Goal: Submit feedback/report problem: Submit feedback/report problem

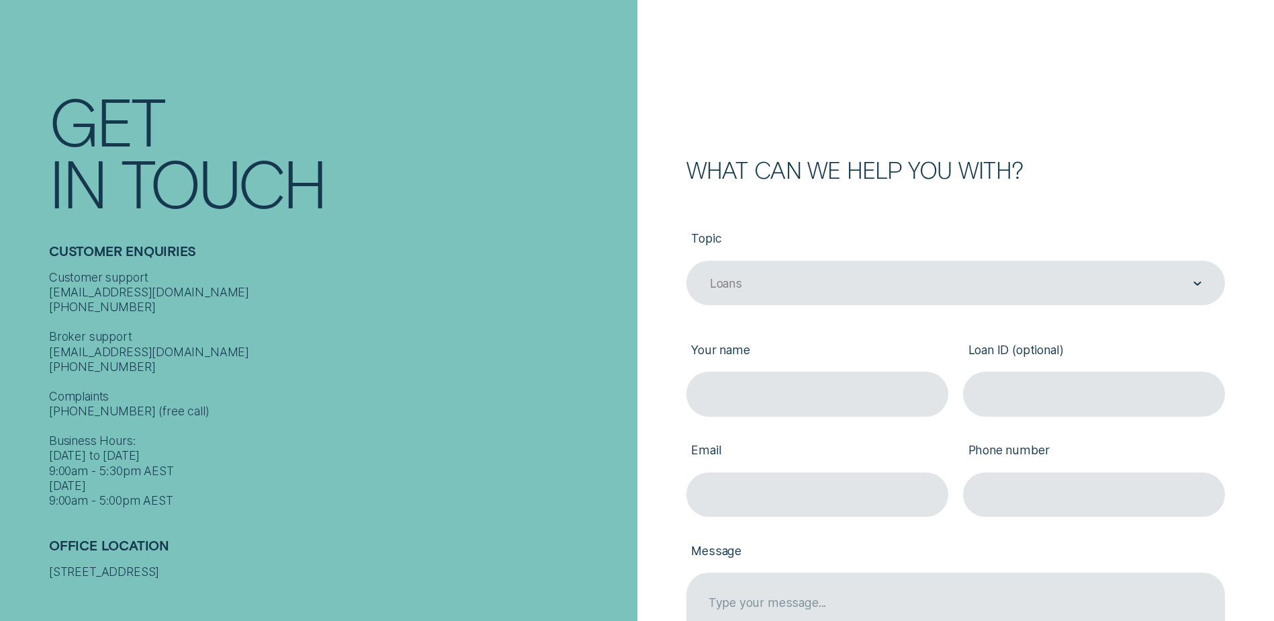
scroll to position [88, 0]
click at [799, 395] on input "Your name" at bounding box center [818, 392] width 262 height 44
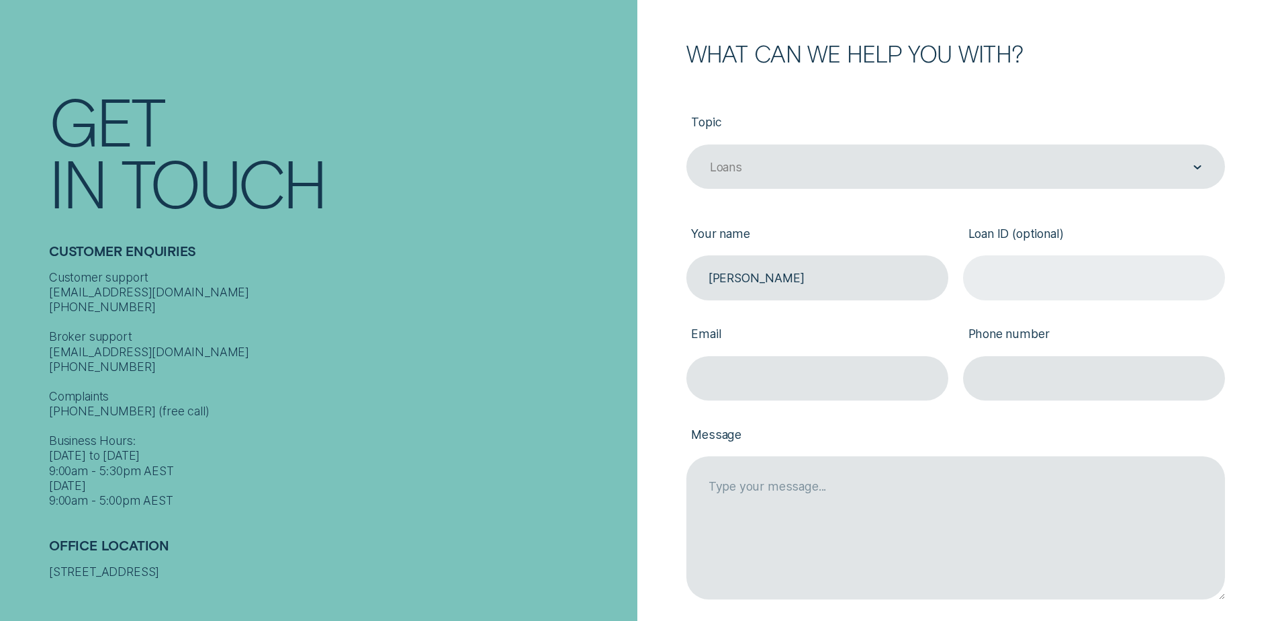
scroll to position [212, 0]
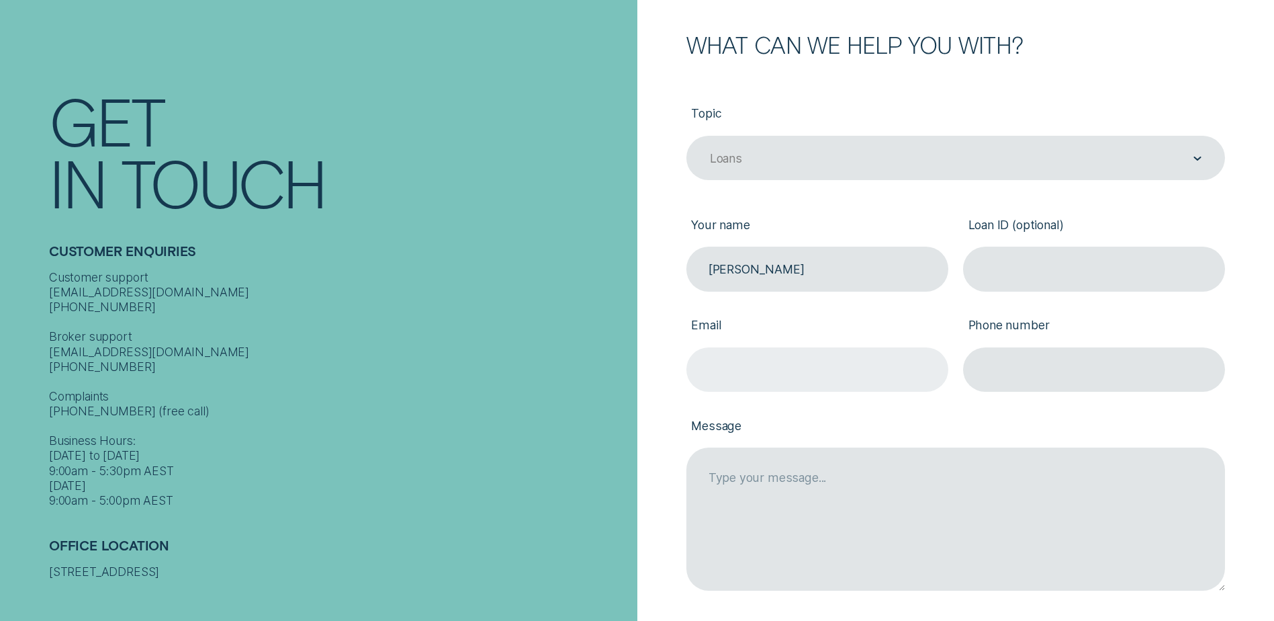
type input "[PERSON_NAME]"
click at [840, 372] on input "Email" at bounding box center [818, 369] width 262 height 44
type input "[EMAIL_ADDRESS][DOMAIN_NAME]"
type input "0405472166"
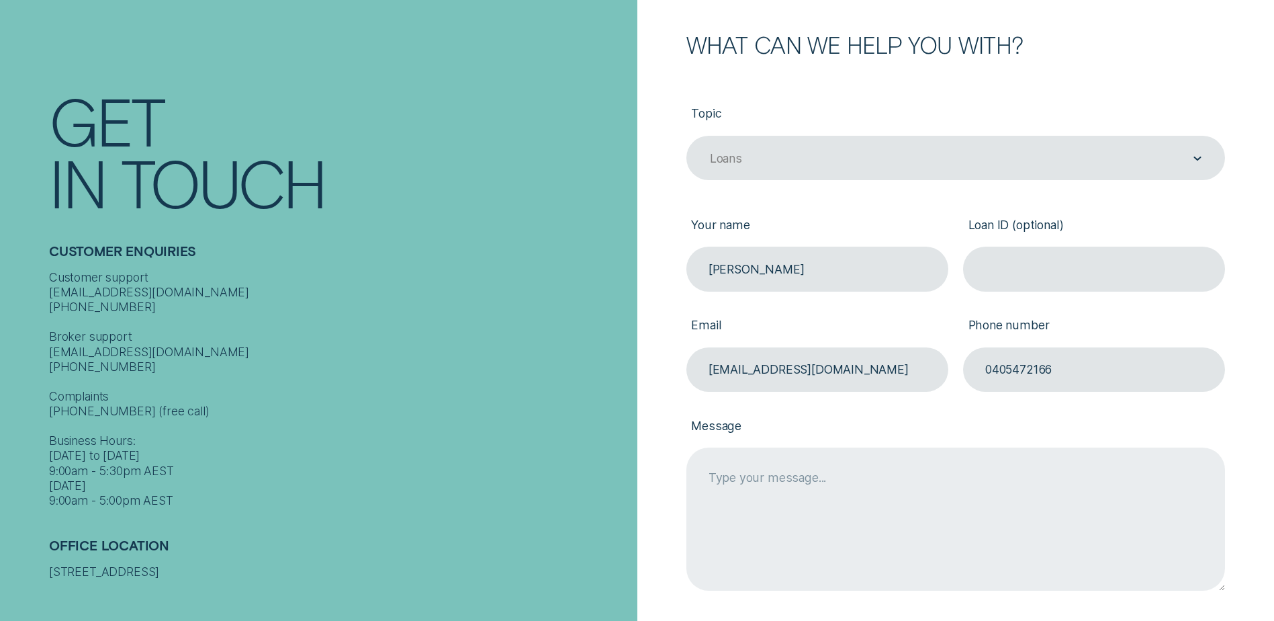
click at [772, 476] on textarea "Message" at bounding box center [956, 518] width 539 height 142
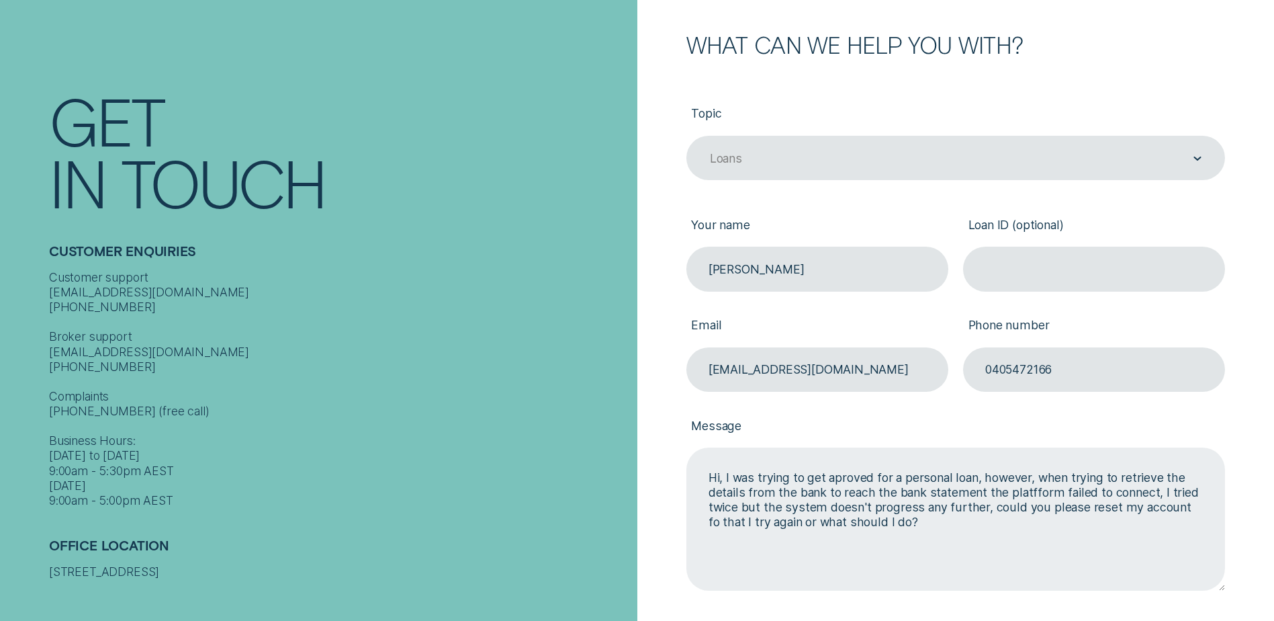
drag, startPoint x: 922, startPoint y: 517, endPoint x: 694, endPoint y: 475, distance: 231.5
click at [694, 475] on textarea "Hi, I was trying to get aproved for a personal loan, however, when trying to re…" at bounding box center [956, 518] width 539 height 142
paste textarea "I’ve been trying to get approved for a personal loan, but when attempting to re…"
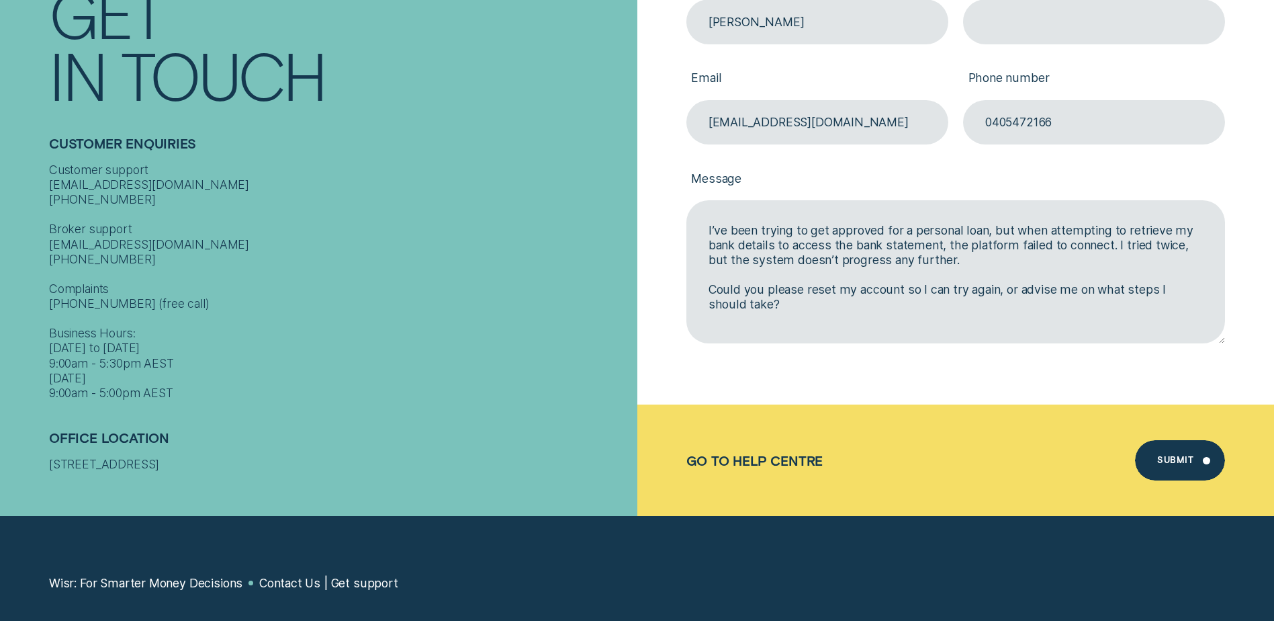
scroll to position [461, 0]
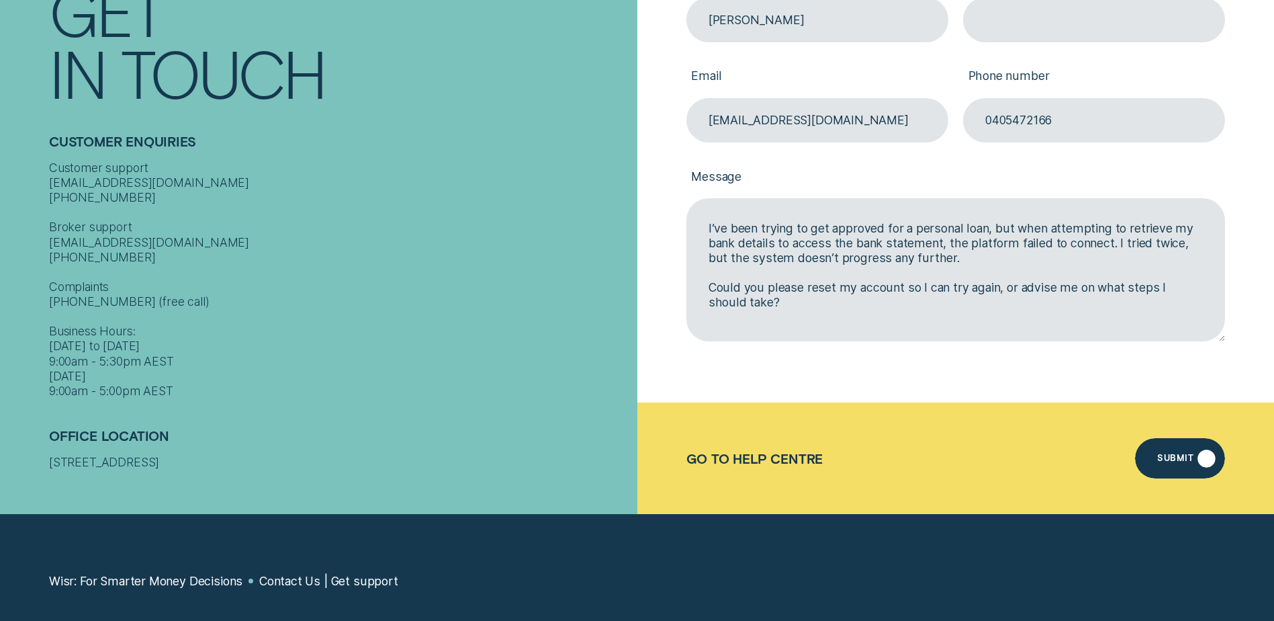
type textarea "I’ve been trying to get approved for a personal loan, but when attempting to re…"
click at [1170, 456] on div "Submit" at bounding box center [1175, 460] width 36 height 8
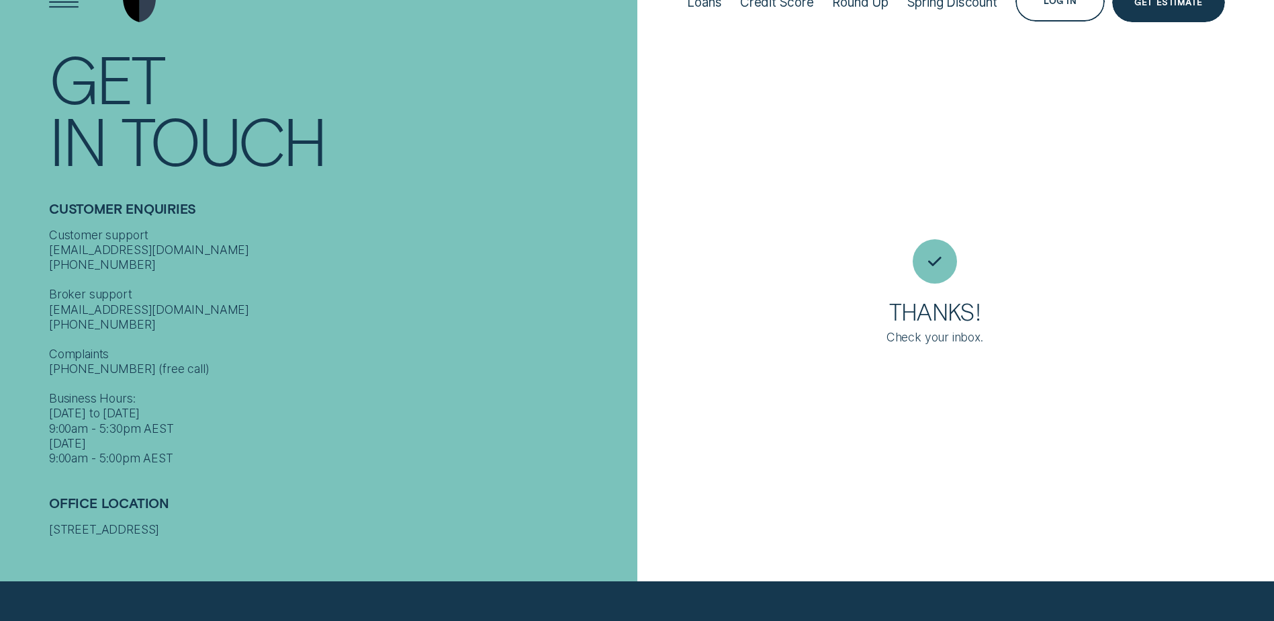
scroll to position [9, 0]
